Goal: Task Accomplishment & Management: Use online tool/utility

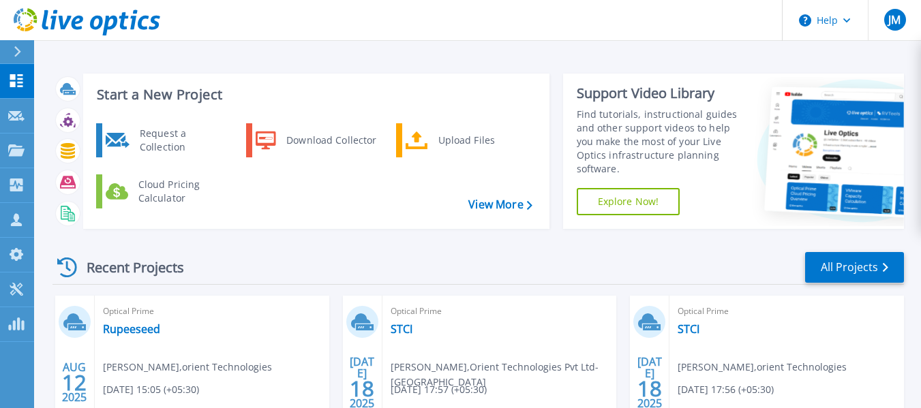
scroll to position [68, 0]
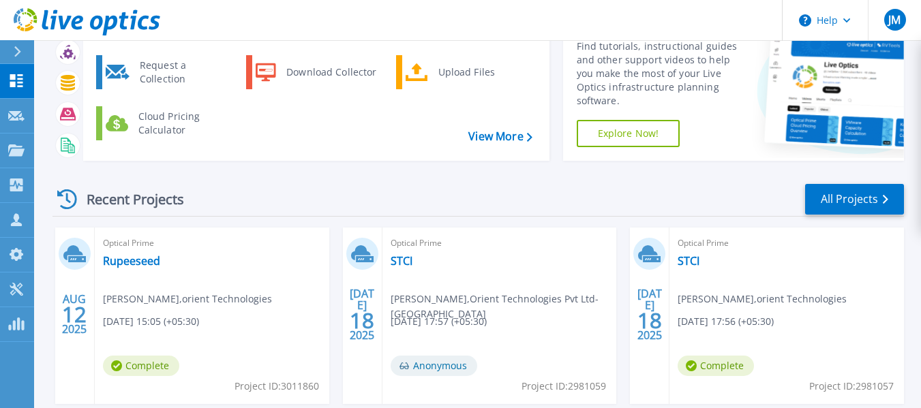
drag, startPoint x: 101, startPoint y: 258, endPoint x: 172, endPoint y: 262, distance: 71.0
click at [172, 262] on div "Optical Prime Rupeeseed ketan chauhan , orient Technologies 08/12/2025, 15:05 (…" at bounding box center [212, 316] width 235 height 177
drag, startPoint x: 164, startPoint y: 262, endPoint x: 104, endPoint y: 264, distance: 60.0
click at [104, 264] on div "Optical Prime Rupeeseed ketan chauhan , orient Technologies 08/12/2025, 15:05 (…" at bounding box center [212, 316] width 235 height 177
copy link "Rupeeseed"
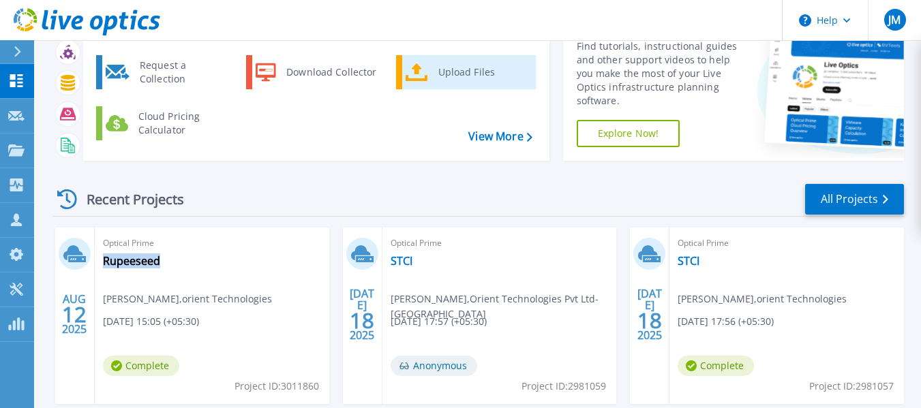
click at [451, 78] on div "Upload Files" at bounding box center [482, 72] width 101 height 27
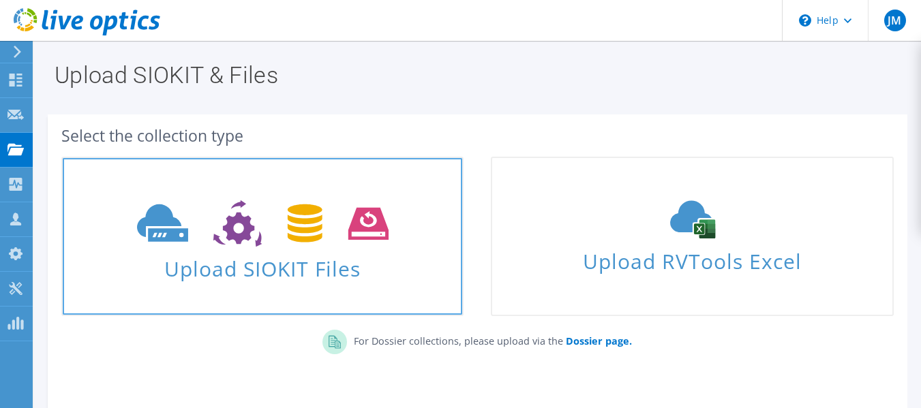
click at [327, 268] on span "Upload SIOKIT Files" at bounding box center [263, 264] width 400 height 29
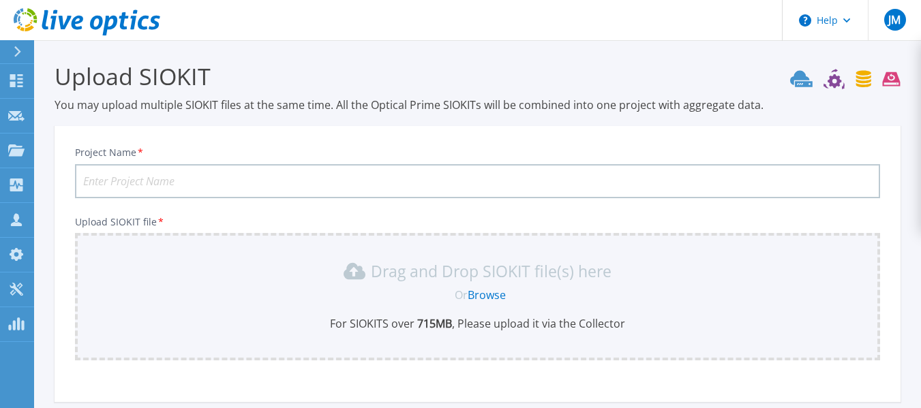
click at [189, 179] on input "Project Name *" at bounding box center [477, 181] width 805 height 34
paste input "Rupeeseed"
click at [488, 297] on link "Browse" at bounding box center [487, 295] width 38 height 15
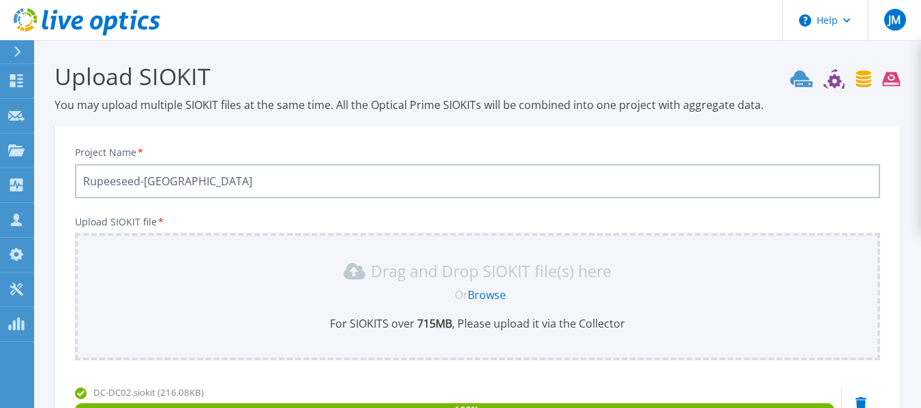
click at [215, 178] on input "Rupeeseed-DC" at bounding box center [477, 181] width 805 height 34
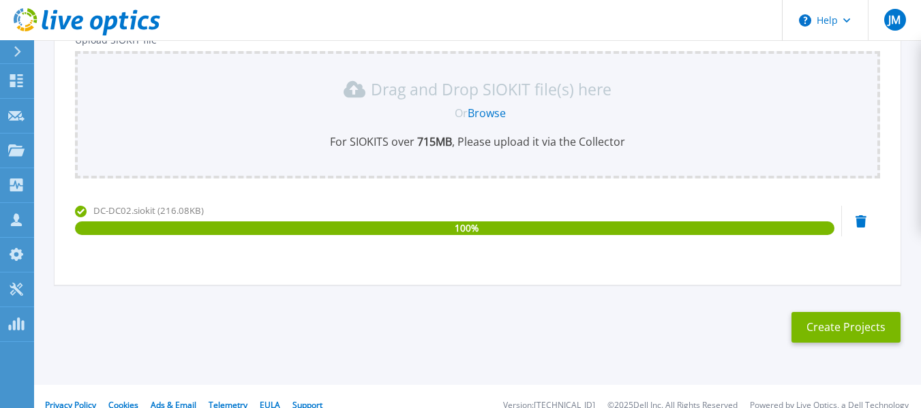
scroll to position [200, 0]
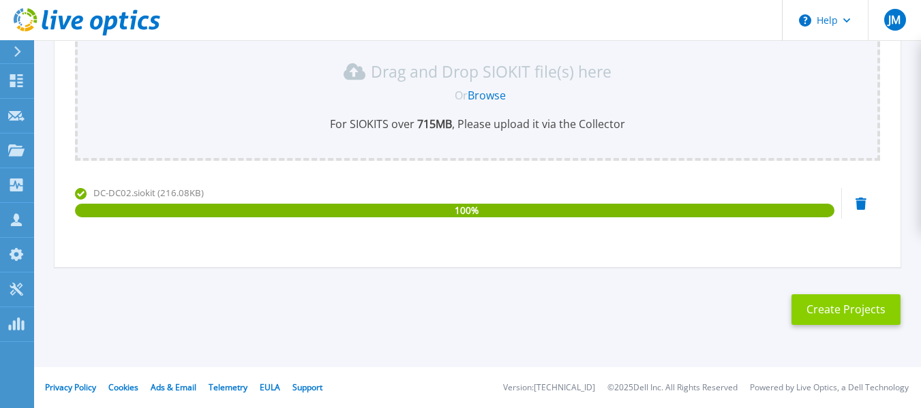
type input "Rupeeseed-DC-DC02"
click at [853, 310] on button "Create Projects" at bounding box center [846, 310] width 109 height 31
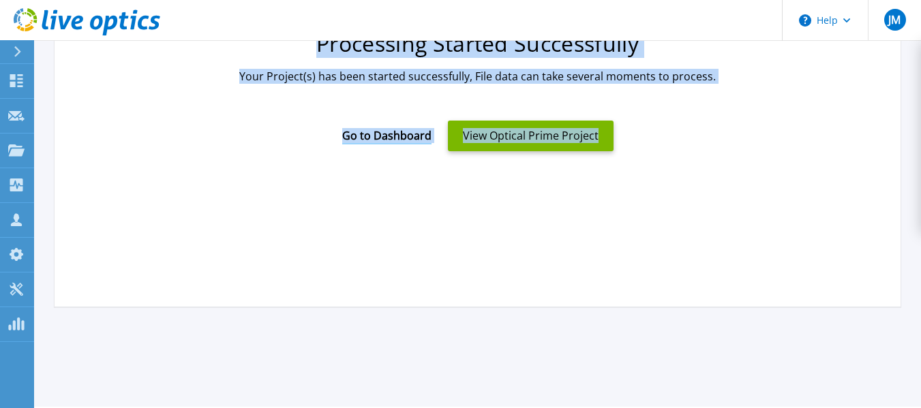
click at [392, 132] on link "Go to Dashboard" at bounding box center [386, 131] width 89 height 27
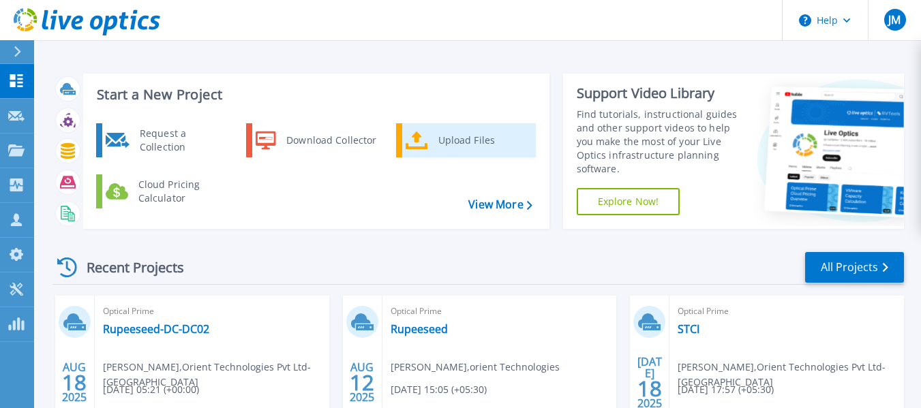
click at [459, 143] on div "Upload Files" at bounding box center [482, 140] width 101 height 27
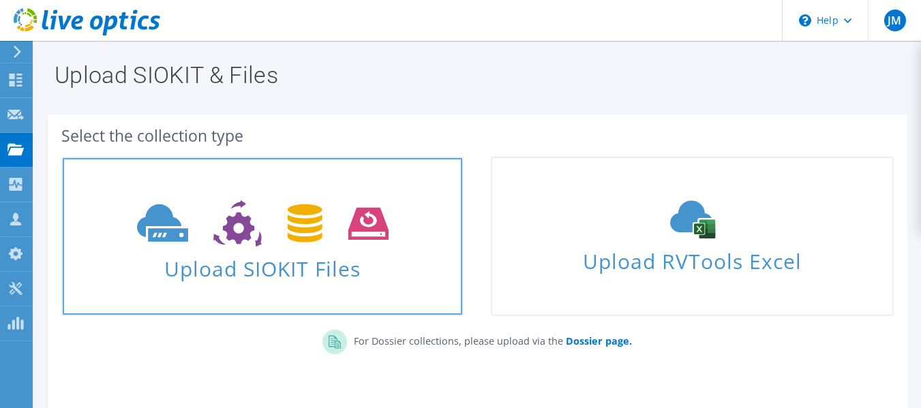
click at [240, 248] on span at bounding box center [263, 222] width 400 height 57
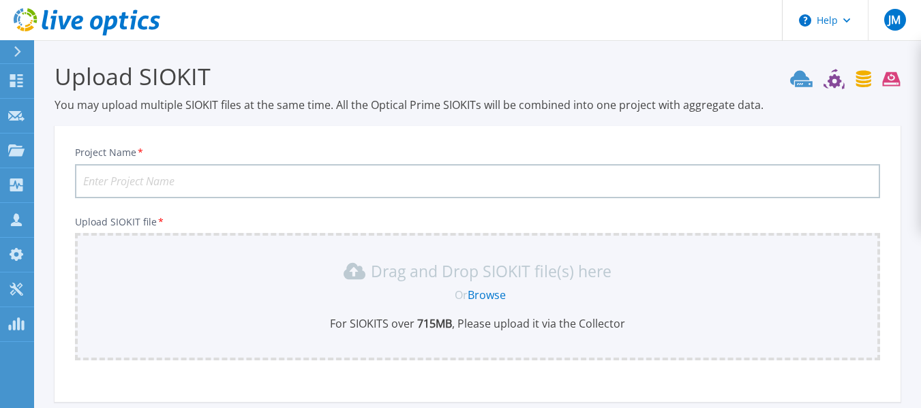
click at [179, 169] on input "Project Name *" at bounding box center [477, 181] width 805 height 34
paste input "Rupeeseed"
click at [488, 290] on link "Browse" at bounding box center [487, 295] width 38 height 15
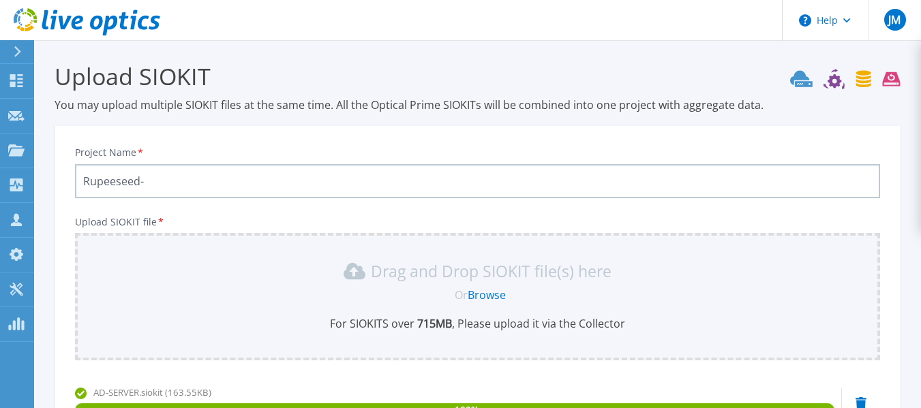
click at [168, 181] on input "Rupeeseed-" at bounding box center [477, 181] width 805 height 34
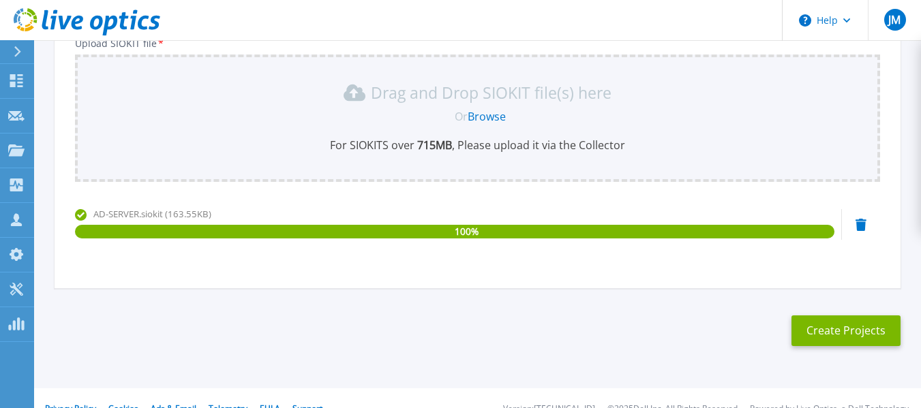
scroll to position [200, 0]
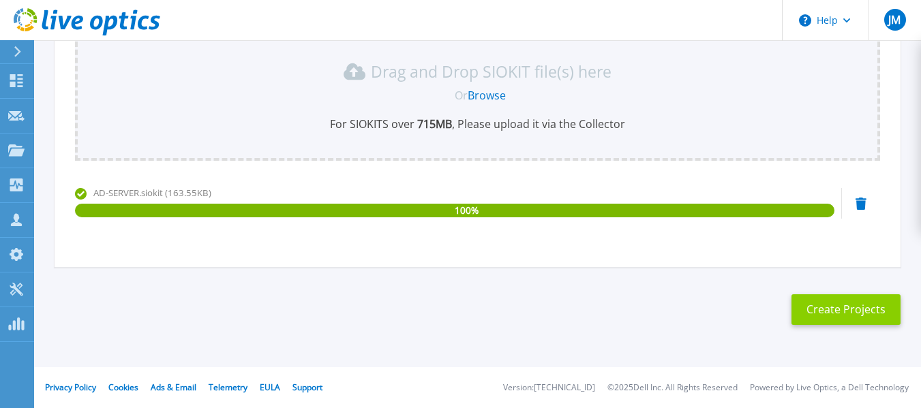
type input "Rupeeseed-AD-Server"
click at [872, 309] on button "Create Projects" at bounding box center [846, 310] width 109 height 31
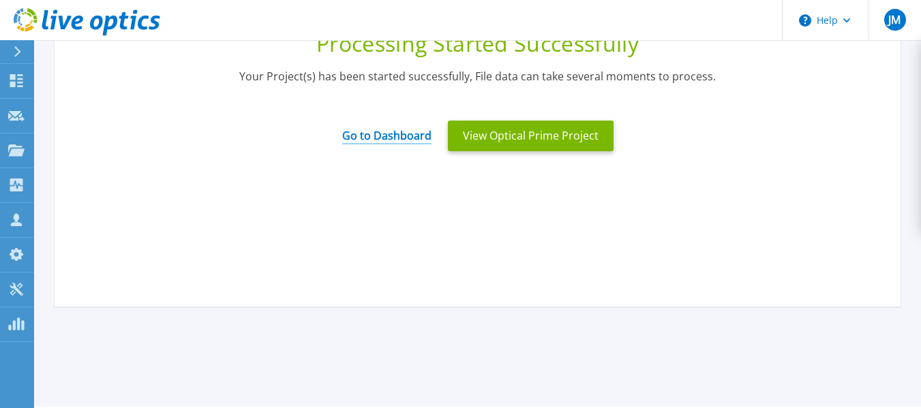
click at [376, 135] on link "Go to Dashboard" at bounding box center [386, 131] width 89 height 27
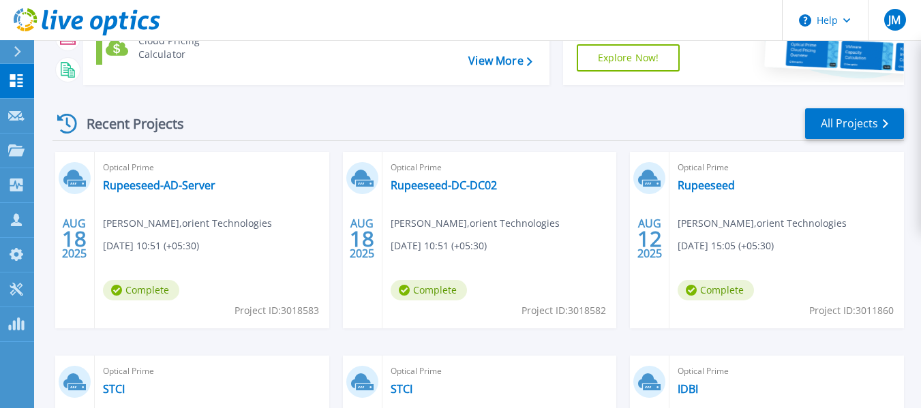
scroll to position [205, 0]
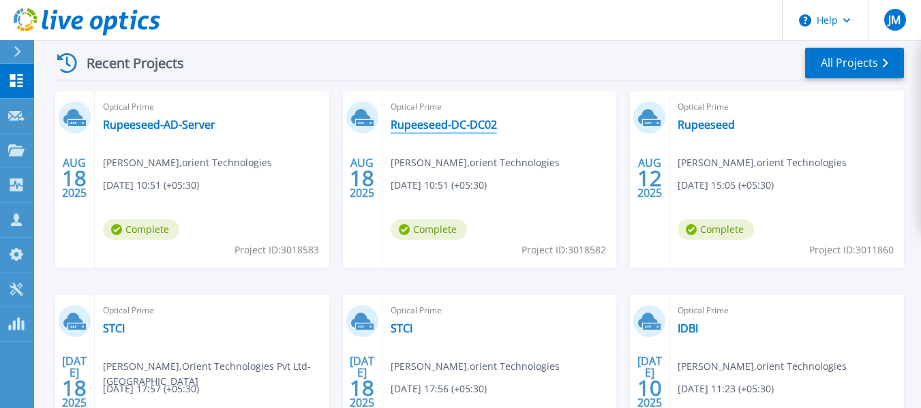
click at [459, 127] on link "Rupeeseed-DC-DC02" at bounding box center [444, 125] width 106 height 14
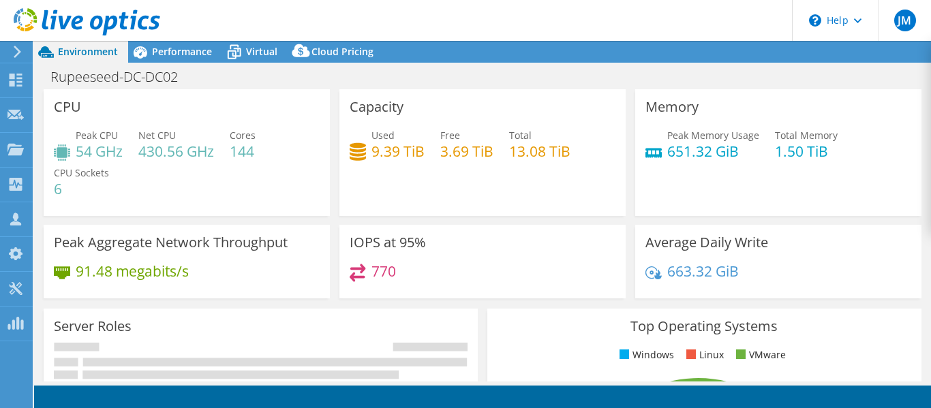
select select "USD"
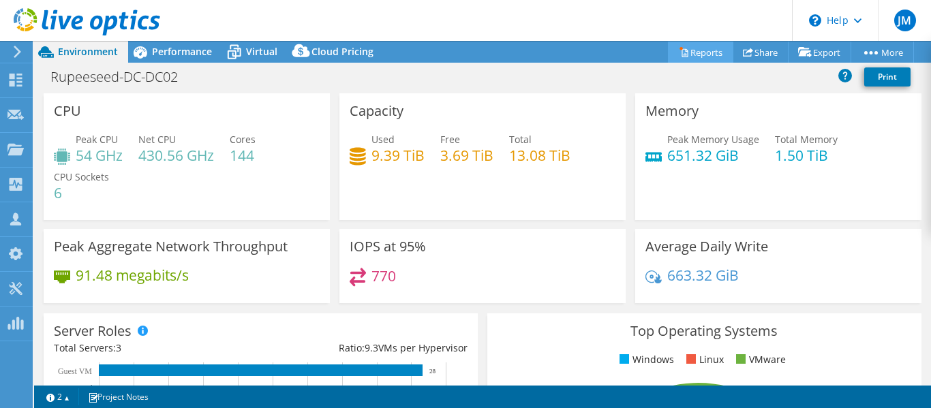
click at [690, 53] on link "Reports" at bounding box center [700, 52] width 65 height 21
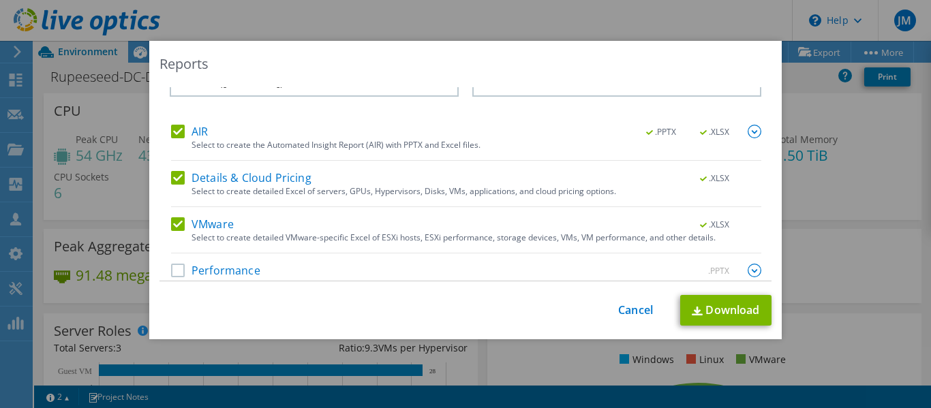
scroll to position [56, 0]
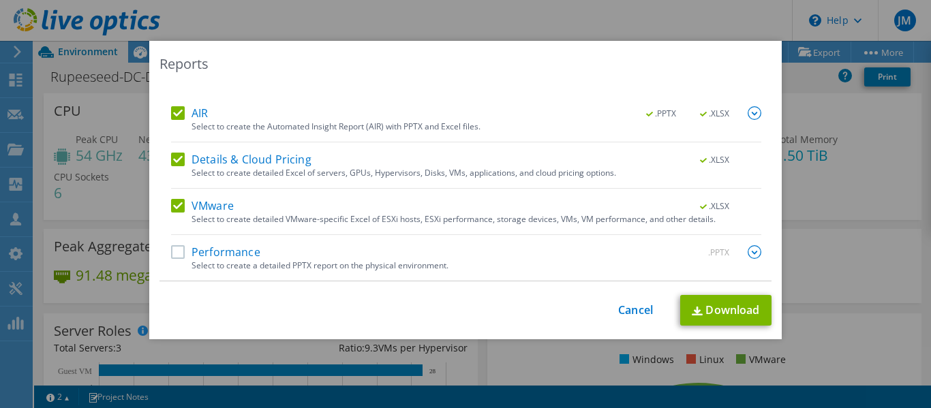
click at [171, 252] on label "Performance" at bounding box center [215, 252] width 89 height 14
click at [0, 0] on input "Performance" at bounding box center [0, 0] width 0 height 0
click at [721, 312] on link "Download" at bounding box center [725, 310] width 91 height 31
click at [622, 312] on link "Cancel" at bounding box center [635, 310] width 35 height 13
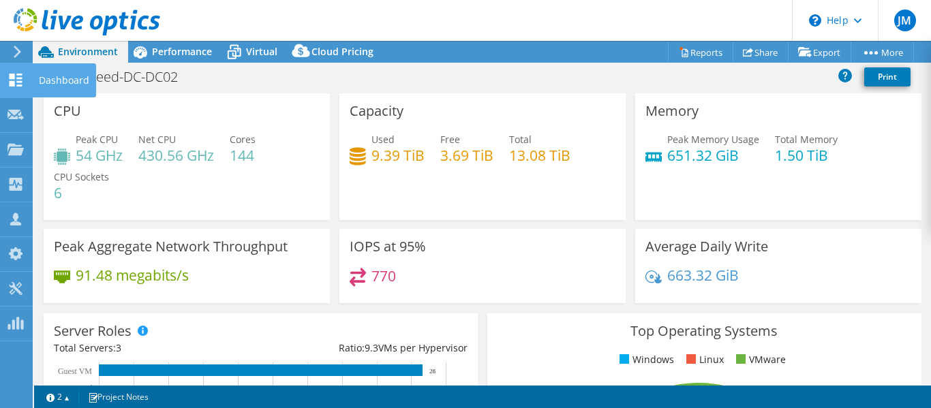
click at [12, 79] on icon at bounding box center [16, 80] width 16 height 13
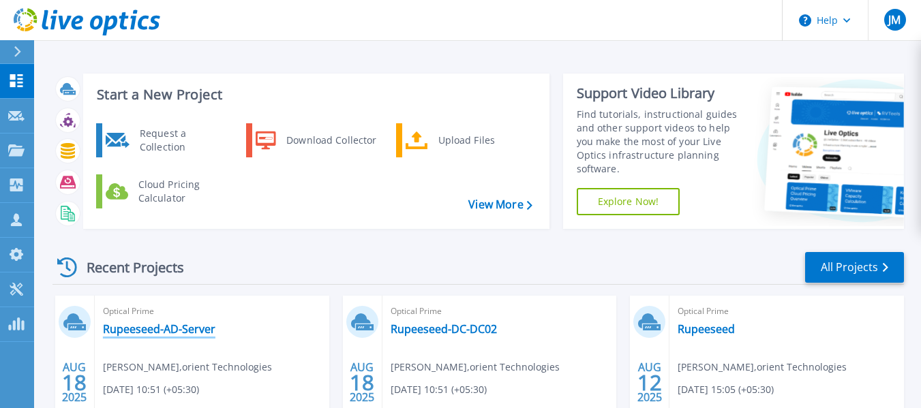
click at [159, 328] on link "Rupeeseed-AD-Server" at bounding box center [159, 330] width 113 height 14
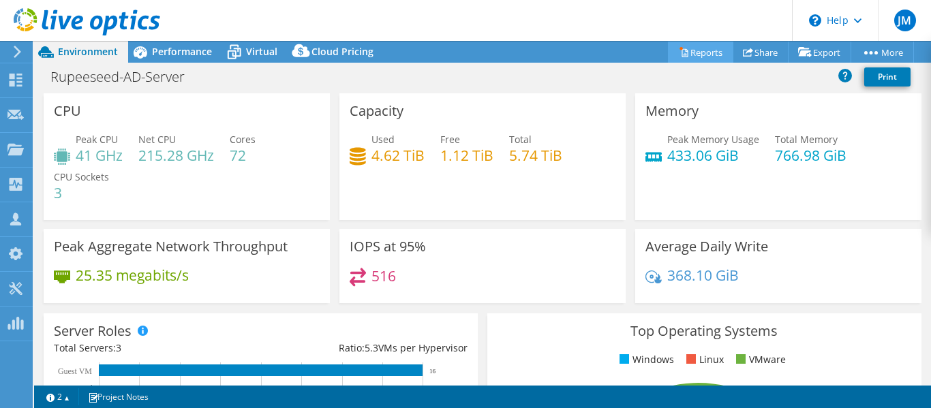
click at [698, 54] on link "Reports" at bounding box center [700, 52] width 65 height 21
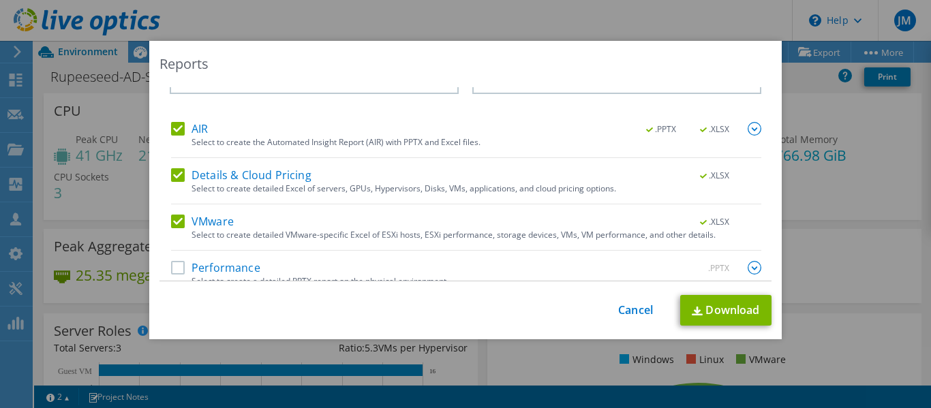
scroll to position [56, 0]
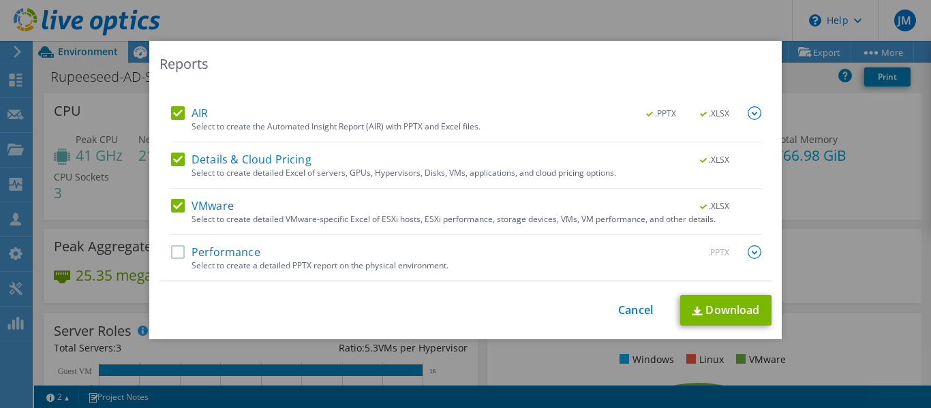
click at [178, 249] on label "Performance" at bounding box center [215, 252] width 89 height 14
click at [0, 0] on input "Performance" at bounding box center [0, 0] width 0 height 0
click at [726, 312] on link "Download" at bounding box center [725, 310] width 91 height 31
click at [627, 311] on link "Cancel" at bounding box center [635, 310] width 35 height 13
